Goal: Information Seeking & Learning: Check status

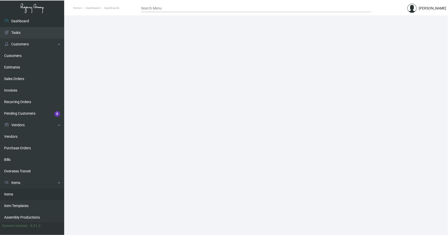
click at [5, 192] on link "Items" at bounding box center [32, 195] width 64 height 12
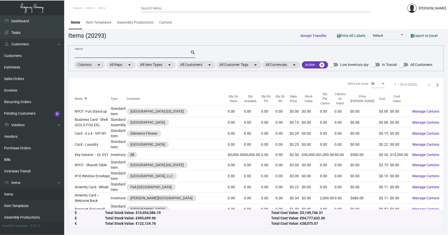
click at [108, 53] on input "Search" at bounding box center [132, 54] width 115 height 4
type input "[PERSON_NAME] pen"
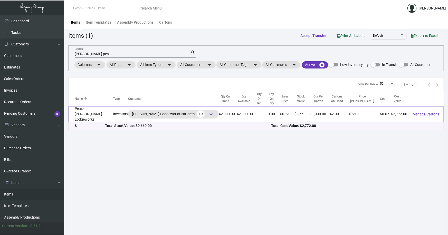
click at [92, 106] on td "Pens - [PERSON_NAME]-Lodgeworks" at bounding box center [91, 114] width 44 height 16
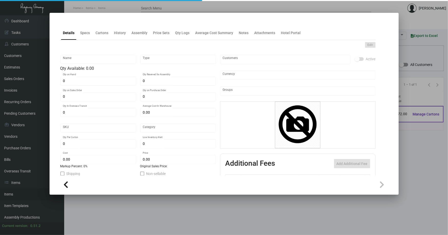
type input "Pens - [PERSON_NAME]-Lodgeworks"
type input "Inventory"
type input "42,000"
type input "$ 0.066"
type input "Standard"
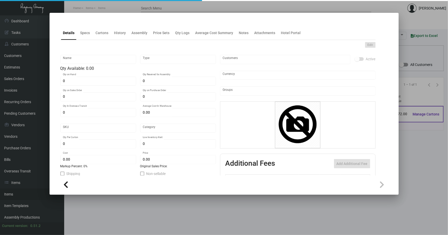
type input "1,000"
type input "20,000"
type input "$ 0.066"
type input "$ 0.23"
type textarea "BIC Pen: Navy color barrel click pen, gold parts and clip, one color logo decor…"
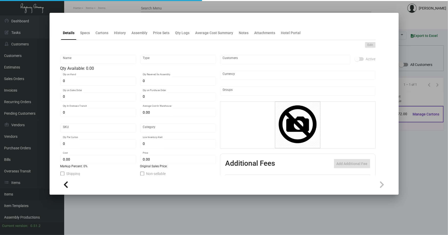
type textarea "BIC Pen: Navy color barrel click pen, gold parts and clip, one color logo decor…"
checkbox input "true"
type input "United States Dollar $"
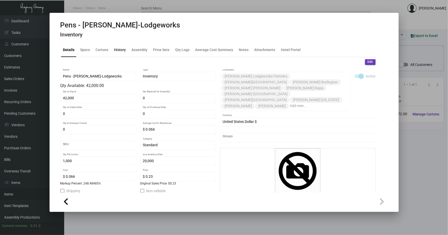
click at [120, 51] on div "History" at bounding box center [120, 49] width 12 height 5
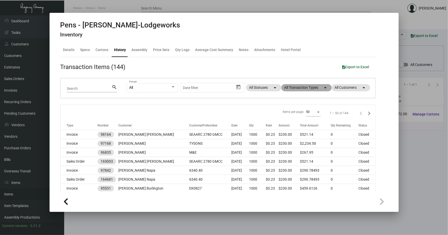
click at [302, 88] on mat-chip "All Transaction Types arrow_drop_down" at bounding box center [306, 87] width 50 height 7
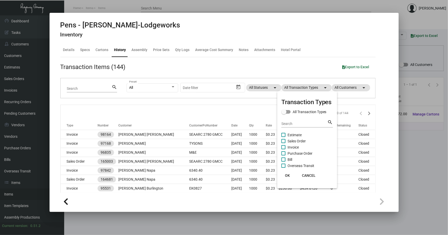
drag, startPoint x: 297, startPoint y: 151, endPoint x: 295, endPoint y: 157, distance: 6.3
click at [297, 151] on span "Purchase Order" at bounding box center [299, 153] width 25 height 6
click at [283, 156] on input "Purchase Order" at bounding box center [283, 156] width 0 height 0
checkbox input "true"
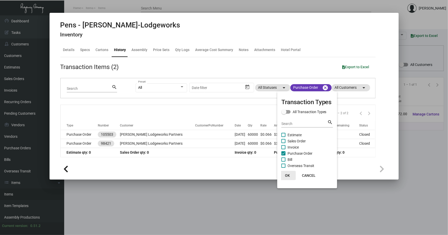
click at [287, 175] on span "OK" at bounding box center [287, 175] width 5 height 4
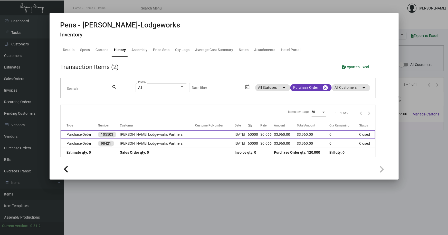
click at [76, 135] on td "Purchase Order" at bounding box center [79, 134] width 37 height 9
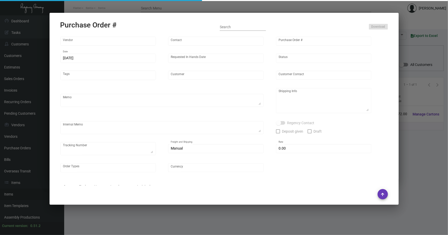
type input "Prostar - Pens"
type input "[PERSON_NAME]"
type input "105503"
type input "[DATE]"
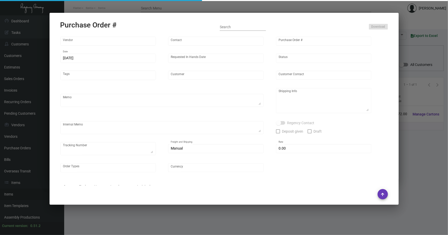
type input "[PERSON_NAME] Lodgeworks Partners"
type textarea "Please ship 30k when the production is ready and wait to receive shipping instr…"
type textarea "Regency Group NJ - [PERSON_NAME] [STREET_ADDRESS]"
type textarea "10k shipping by air"
checkbox input "true"
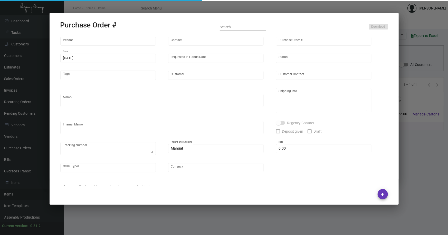
type input "$ 0.00"
type input "United States Dollar $"
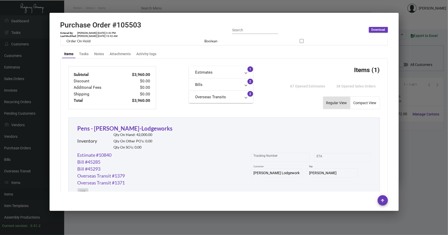
scroll to position [210, 0]
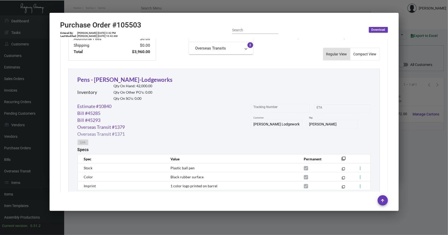
click at [111, 134] on link "Overseas Transit #1371" at bounding box center [101, 134] width 47 height 7
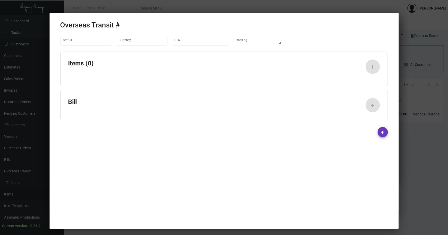
type input "United States Dollar $"
type input "[DATE]"
type textarea "UPS #1ZV1Y6740406004544"
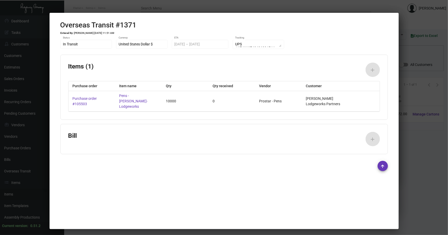
click at [407, 92] on div at bounding box center [224, 117] width 448 height 235
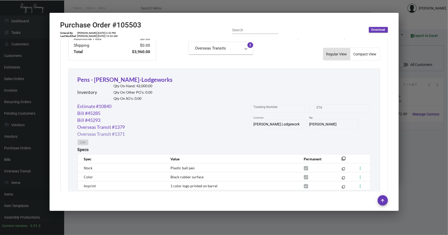
click at [111, 133] on link "Overseas Transit #1371" at bounding box center [101, 134] width 47 height 7
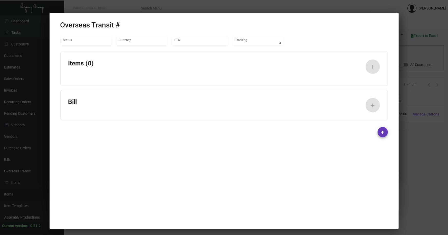
type input "United States Dollar $"
type input "[DATE]"
type textarea "UPS #1ZV1Y6740406004544"
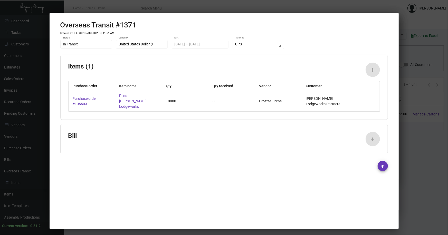
click at [408, 92] on div at bounding box center [224, 117] width 448 height 235
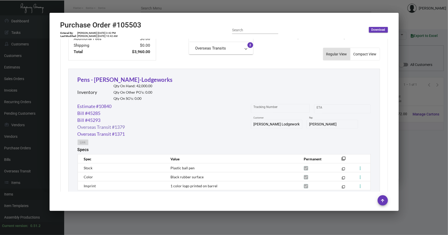
click at [111, 125] on link "Overseas Transit #1379" at bounding box center [101, 127] width 47 height 7
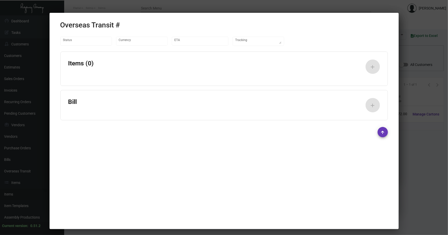
type input "United States Dollar $"
type input "[DATE]"
type textarea "Container# OOLU8854019 - REF #734610"
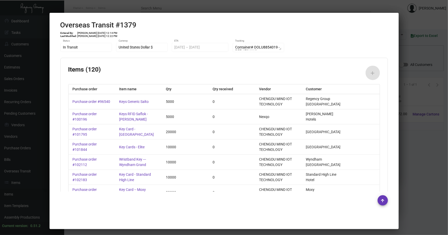
click at [410, 135] on div at bounding box center [224, 117] width 448 height 235
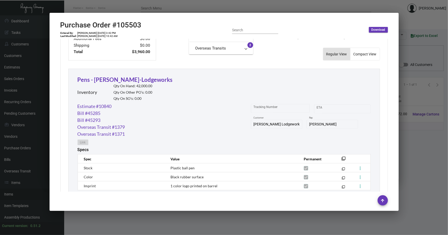
click at [410, 134] on div at bounding box center [224, 117] width 448 height 235
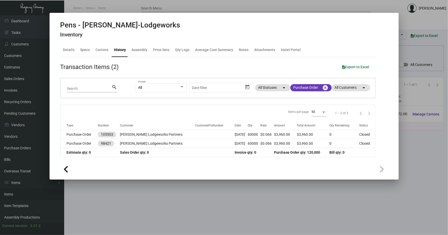
click at [158, 189] on div at bounding box center [224, 117] width 448 height 235
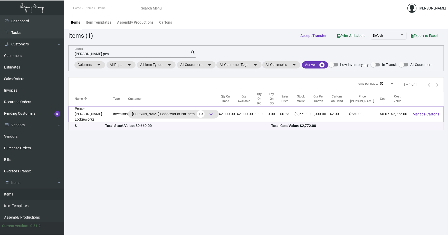
click at [88, 106] on td "Pens - [PERSON_NAME]-Lodgeworks" at bounding box center [91, 114] width 44 height 16
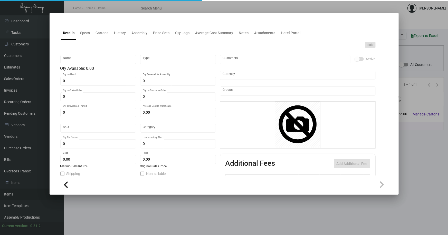
type input "Pens - [PERSON_NAME]-Lodgeworks"
type input "Inventory"
type input "42,000"
type input "$ 0.066"
type input "Standard"
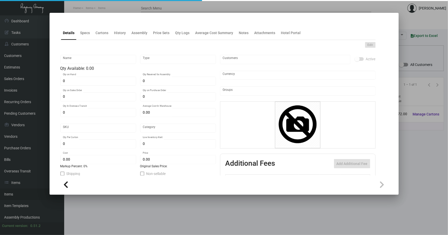
type input "1,000"
type input "20,000"
type input "$ 0.066"
type input "$ 0.23"
type textarea "BIC Pen: Navy color barrel click pen, gold parts and clip, one color logo decor…"
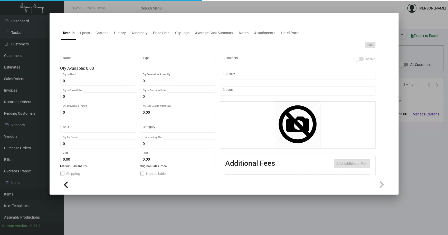
type textarea "BIC Pen: Navy color barrel click pen, gold parts and clip, one color logo decor…"
checkbox input "true"
type input "United States Dollar $"
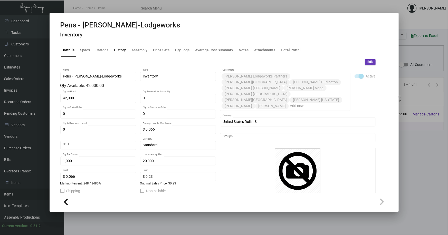
click at [122, 49] on div "History" at bounding box center [120, 49] width 12 height 5
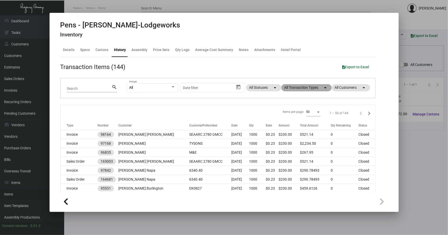
click at [315, 87] on mat-chip "All Transaction Types arrow_drop_down" at bounding box center [306, 87] width 50 height 7
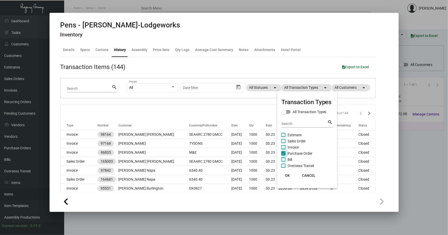
click at [295, 151] on span "Purchase Order" at bounding box center [299, 153] width 25 height 6
click at [283, 156] on input "Purchase Order" at bounding box center [283, 156] width 0 height 0
click at [295, 151] on span "Purchase Order" at bounding box center [299, 153] width 25 height 6
click at [283, 156] on input "Purchase Order" at bounding box center [283, 156] width 0 height 0
checkbox input "true"
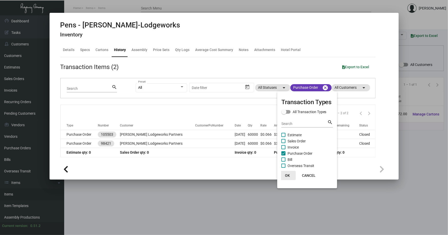
drag, startPoint x: 288, startPoint y: 175, endPoint x: 271, endPoint y: 172, distance: 18.0
click at [288, 175] on span "OK" at bounding box center [287, 175] width 5 height 4
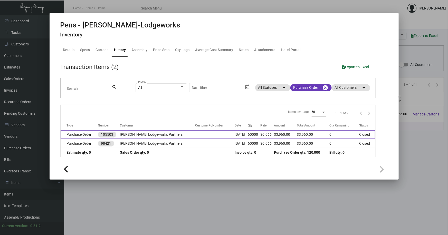
click at [133, 133] on td "[PERSON_NAME] Lodgeworks Partners" at bounding box center [157, 134] width 75 height 9
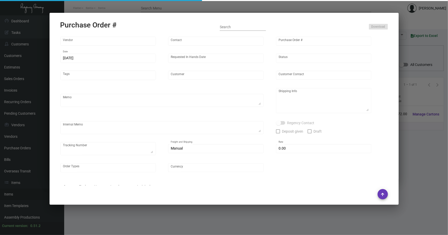
type input "Prostar - Pens"
type input "[PERSON_NAME]"
type input "105503"
type input "[DATE]"
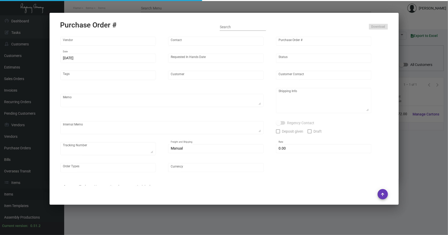
type input "[PERSON_NAME] Lodgeworks Partners"
type textarea "Please ship 30k when the production is ready and wait to receive shipping instr…"
type textarea "Regency Group NJ - [PERSON_NAME] [STREET_ADDRESS]"
type textarea "10k shipping by air"
checkbox input "true"
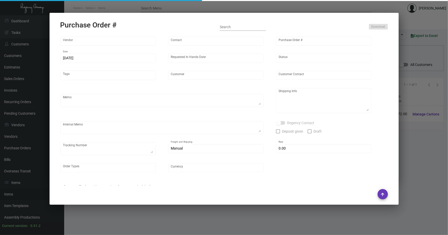
type input "$ 0.00"
type input "United States Dollar $"
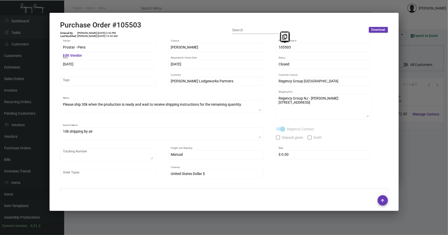
click at [275, 49] on div "Prostar - Pens Vendor Edit Vendor [PERSON_NAME] Contact 105503 Purchase Order #…" at bounding box center [223, 113] width 327 height 142
click at [61, 49] on div "Prostar - Pens Vendor" at bounding box center [107, 47] width 95 height 10
click at [54, 110] on div "Prostar - Pens Vendor Edit Vendor [PERSON_NAME] Contact 105503 Purchase Order #…" at bounding box center [224, 115] width 340 height 153
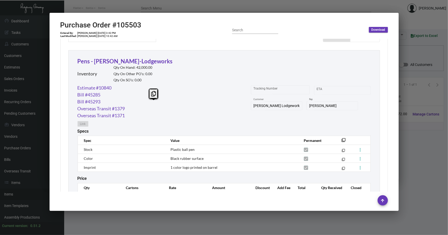
scroll to position [233, 0]
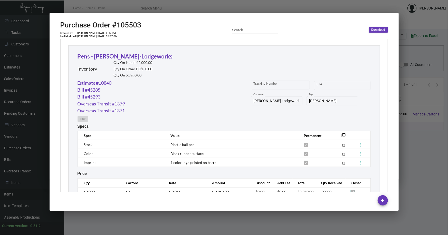
click at [415, 129] on div at bounding box center [224, 117] width 448 height 235
